Goal: Check status

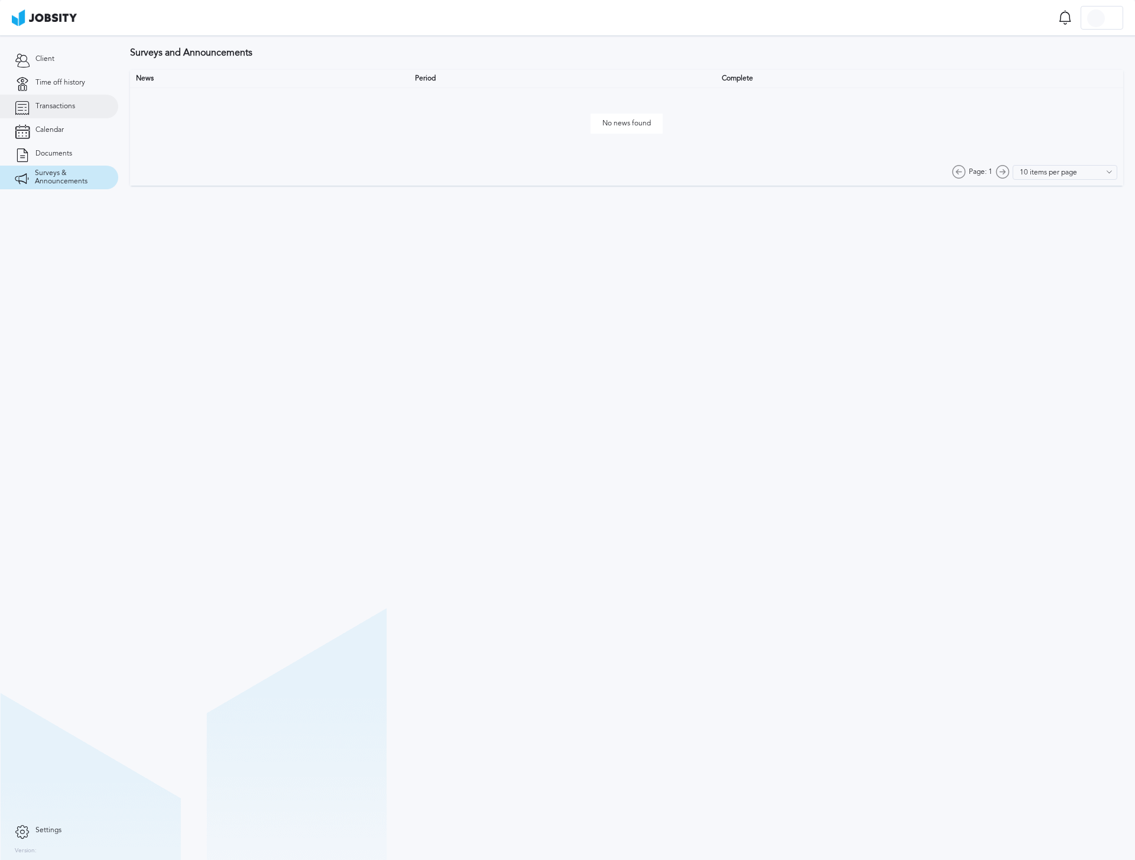
click at [83, 106] on link "Transactions" at bounding box center [59, 107] width 118 height 24
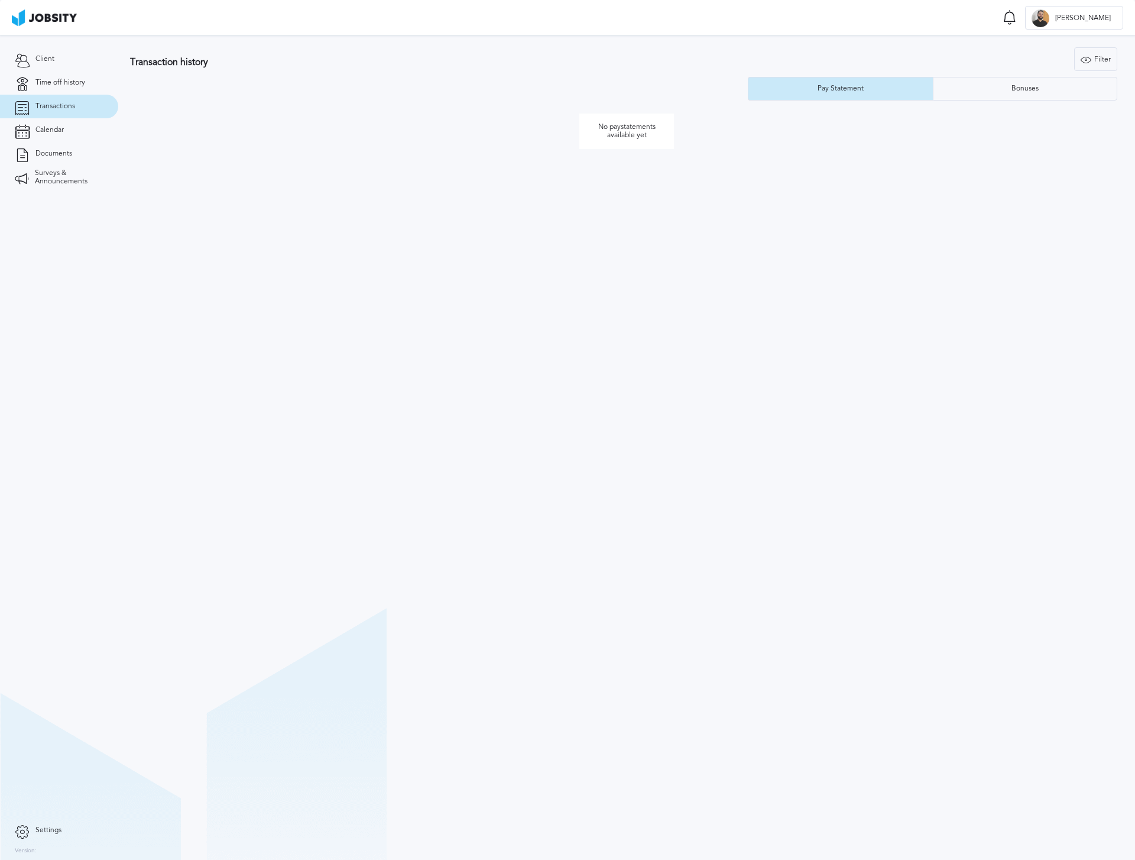
click at [642, 134] on p "No paystatements available yet" at bounding box center [626, 130] width 95 height 35
click at [863, 94] on div "Pay Statement" at bounding box center [840, 89] width 184 height 24
click at [1024, 91] on div "Bonuses" at bounding box center [1025, 89] width 39 height 8
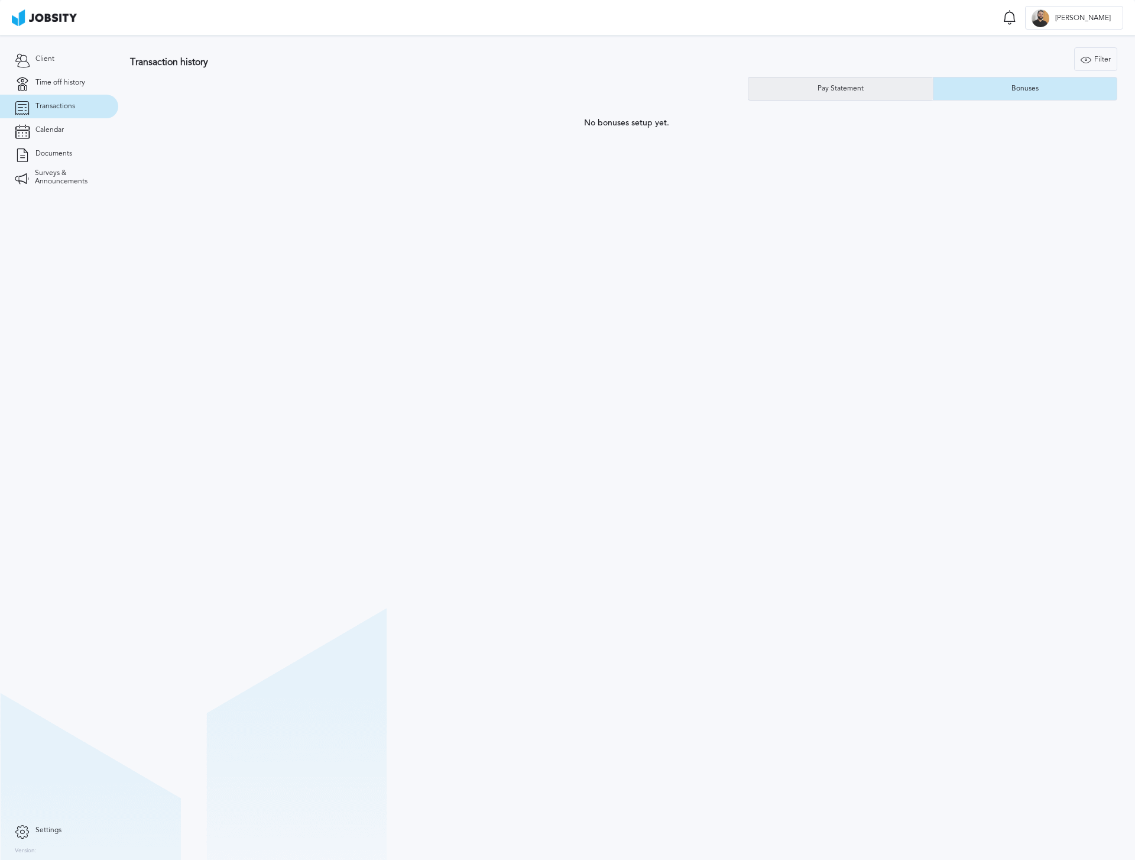
click at [875, 88] on div "Pay Statement" at bounding box center [840, 89] width 184 height 24
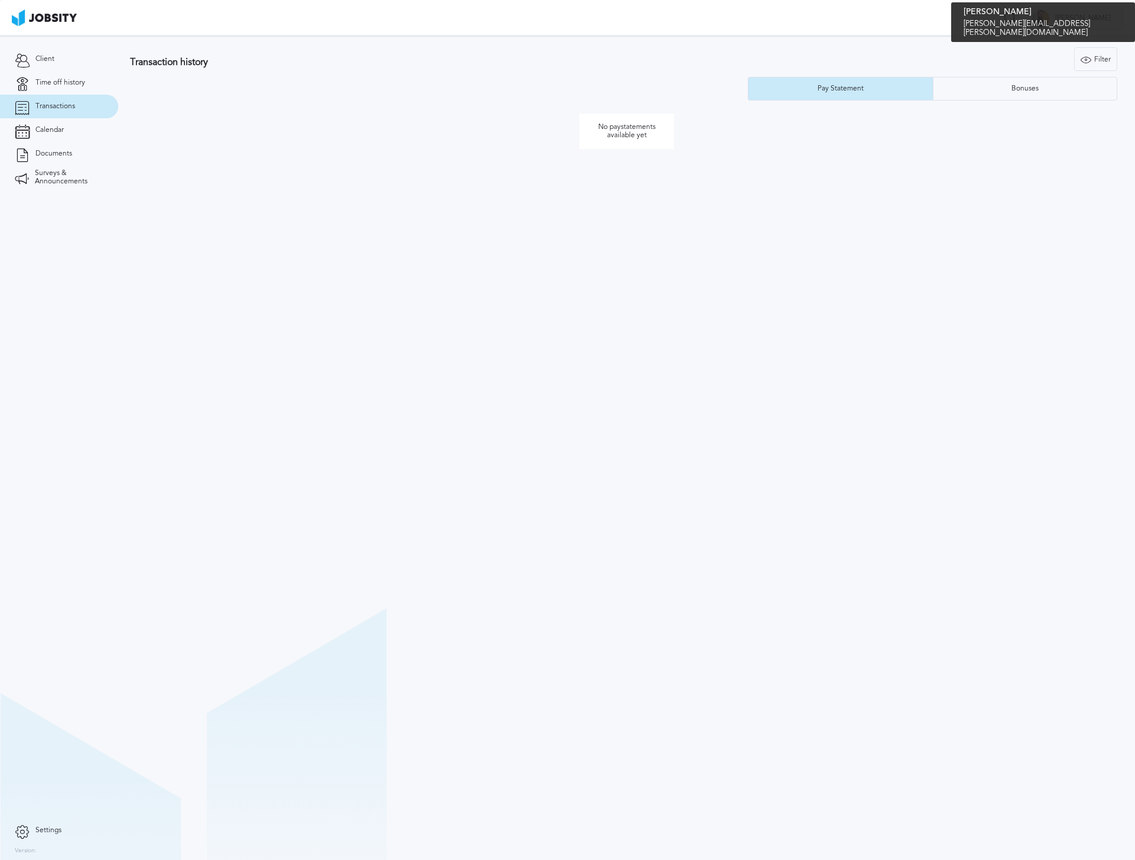
click at [1105, 14] on span "[PERSON_NAME]" at bounding box center [1082, 18] width 67 height 8
click at [860, 54] on div "Log Out" at bounding box center [567, 430] width 1135 height 860
click at [1017, 16] on icon at bounding box center [1010, 17] width 14 height 15
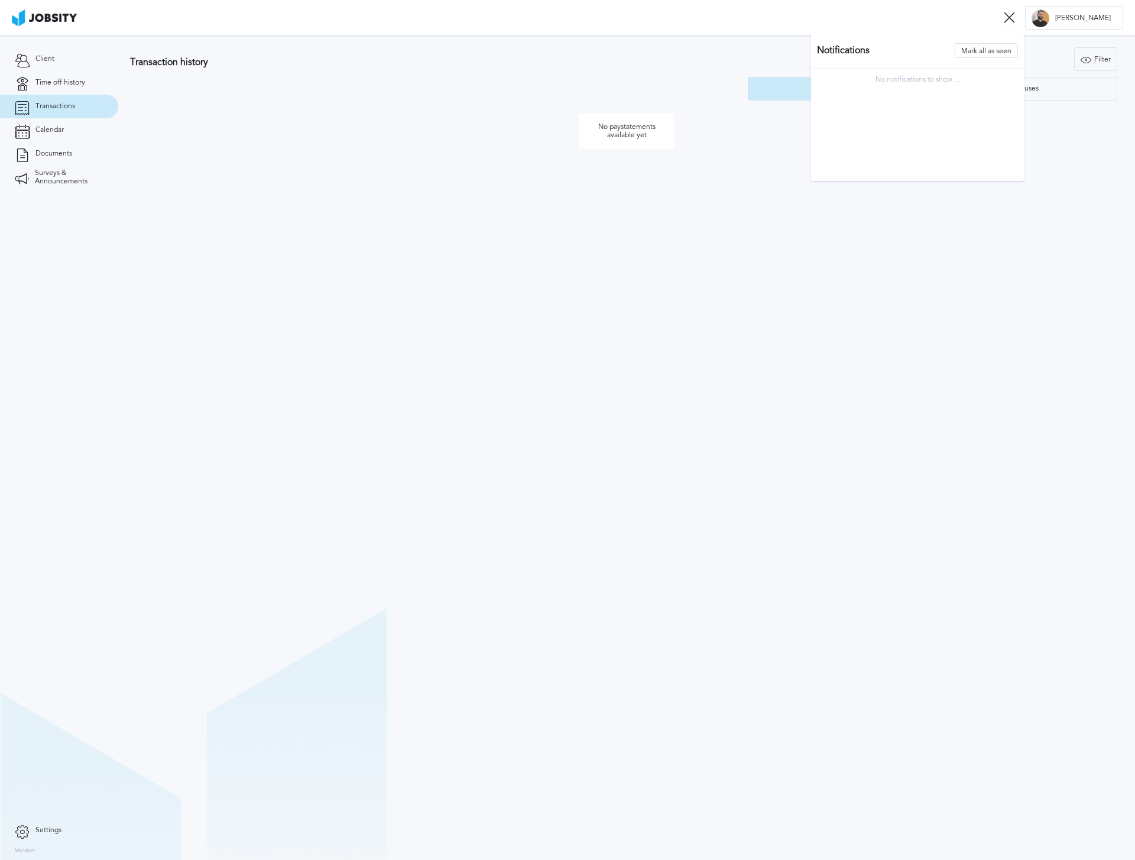
click at [648, 92] on div "Transaction history Filter Years Pay Statement Bonuses" at bounding box center [626, 73] width 993 height 53
